Goal: Information Seeking & Learning: Learn about a topic

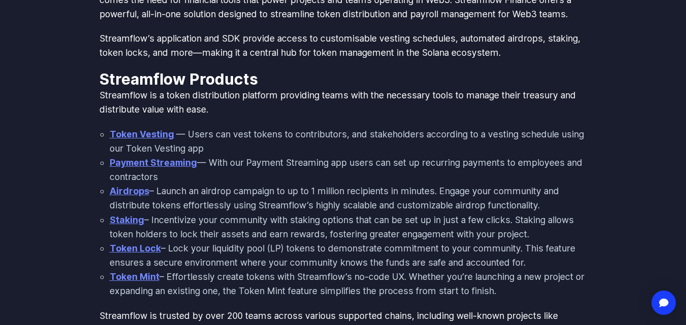
scroll to position [508, 0]
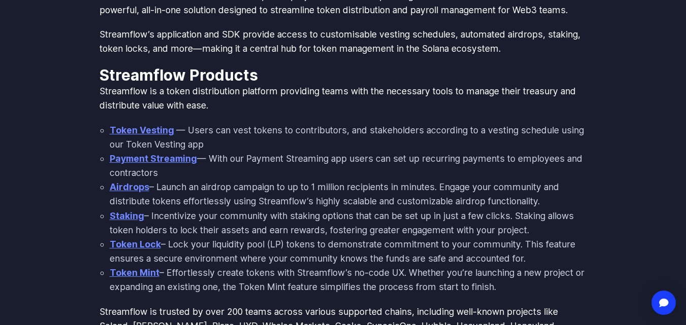
click at [225, 132] on li "Token Vesting — Users can vest tokens to contributors, and stakeholders accordi…" at bounding box center [348, 137] width 477 height 28
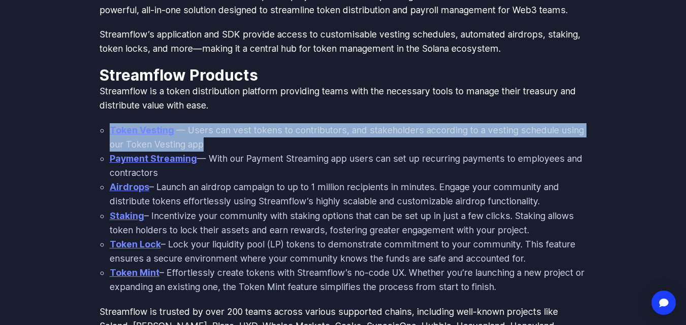
click at [225, 132] on li "Token Vesting — Users can vest tokens to contributors, and stakeholders accordi…" at bounding box center [348, 137] width 477 height 28
click at [360, 143] on li "Token Vesting — Users can vest tokens to contributors, and stakeholders accordi…" at bounding box center [348, 137] width 477 height 28
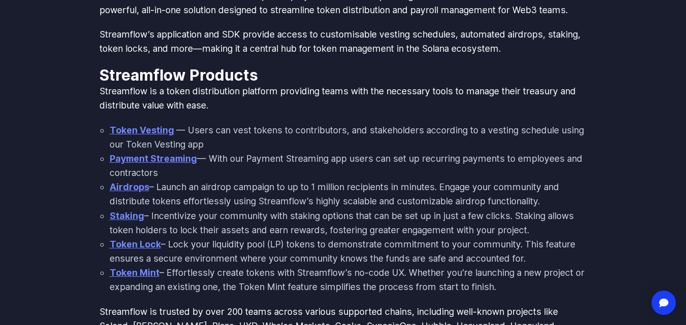
scroll to position [558, 0]
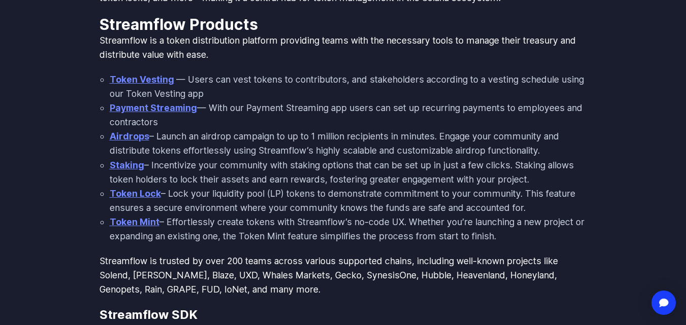
click at [317, 110] on li "Payment Streaming — With our Payment Streaming app users can set up recurring p…" at bounding box center [348, 115] width 477 height 28
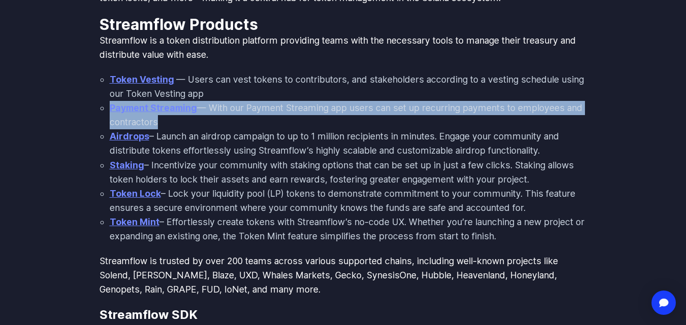
click at [317, 110] on li "Payment Streaming — With our Payment Streaming app users can set up recurring p…" at bounding box center [348, 115] width 477 height 28
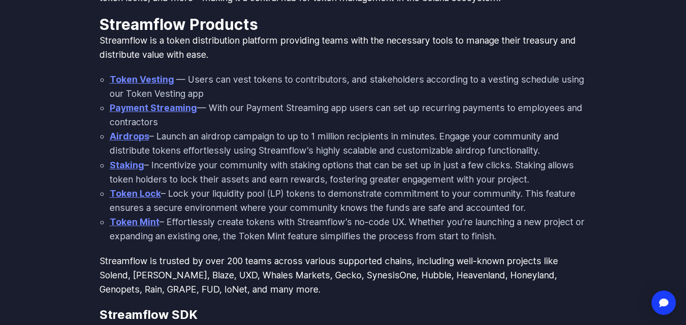
click at [193, 136] on li "Airdrops – Launch an airdrop campaign to up to 1 million recipients in minutes.…" at bounding box center [348, 143] width 477 height 28
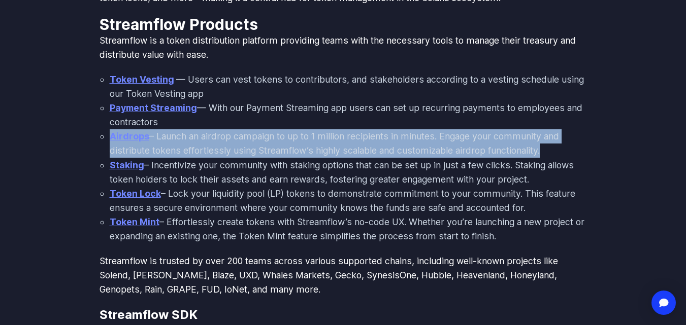
click at [193, 136] on li "Airdrops – Launch an airdrop campaign to up to 1 million recipients in minutes.…" at bounding box center [348, 143] width 477 height 28
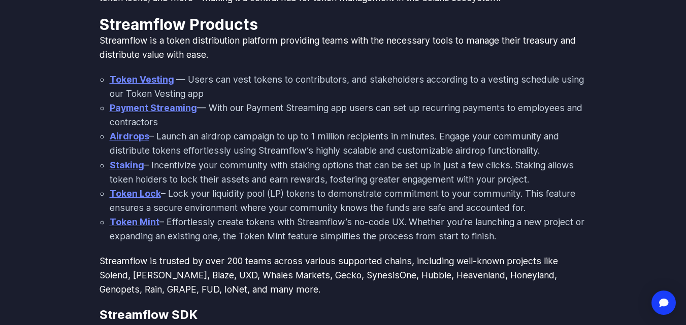
click at [195, 170] on li "Staking – Incentivize your community with staking options that can be set up in…" at bounding box center [348, 172] width 477 height 28
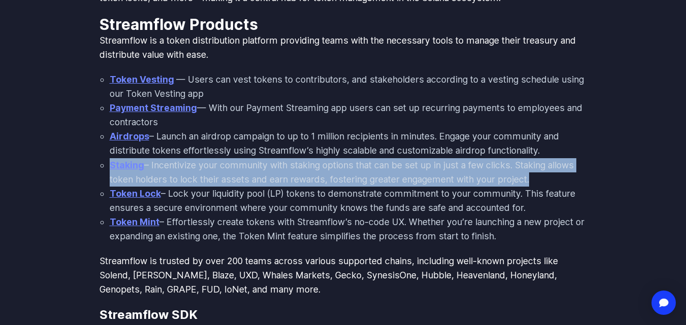
click at [195, 170] on li "Staking – Incentivize your community with staking options that can be set up in…" at bounding box center [348, 172] width 477 height 28
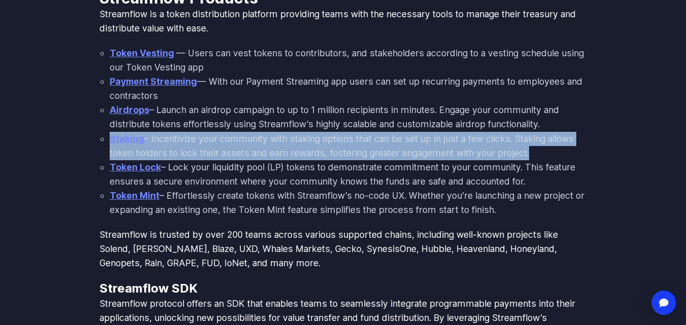
scroll to position [609, 0]
